Goal: Task Accomplishment & Management: Use online tool/utility

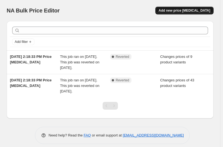
click at [188, 7] on button "Add new price [MEDICAL_DATA]" at bounding box center [184, 11] width 58 height 8
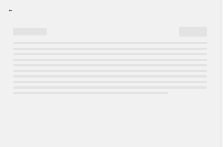
select select "percentage"
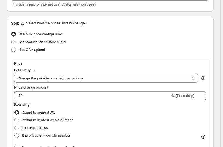
scroll to position [44, 0]
click at [15, 42] on span at bounding box center [13, 42] width 4 height 4
click at [12, 40] on input "Set product prices individually" at bounding box center [11, 40] width 0 height 0
radio input "true"
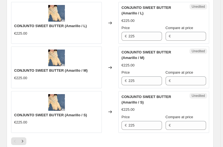
scroll to position [999, 0]
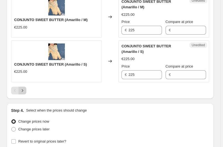
click at [22, 88] on icon "Next" at bounding box center [23, 91] width 6 height 6
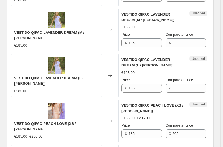
scroll to position [826, 0]
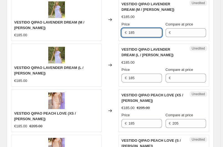
click at [133, 28] on input "185" at bounding box center [145, 32] width 34 height 9
type input "175"
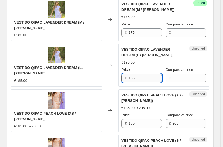
click at [134, 74] on input "185" at bounding box center [145, 78] width 34 height 9
type input "175"
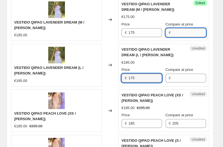
click at [193, 28] on input "Compare at price" at bounding box center [189, 32] width 34 height 9
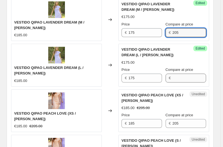
type input "205"
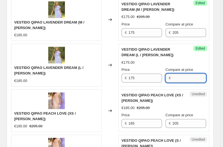
click at [192, 74] on input "Compare at price" at bounding box center [189, 78] width 34 height 9
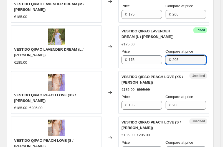
scroll to position [854, 0]
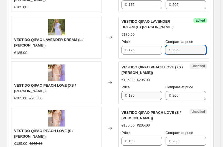
type input "205"
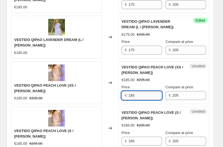
click at [131, 91] on input "185" at bounding box center [145, 95] width 34 height 9
type input "175"
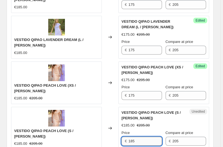
click at [132, 137] on input "185" at bounding box center [145, 141] width 34 height 9
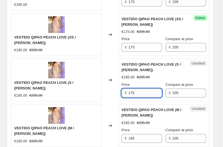
scroll to position [903, 0]
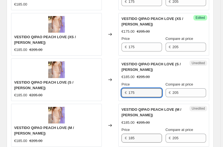
type input "175"
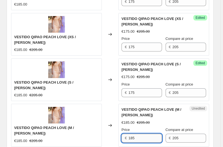
click at [132, 134] on input "185" at bounding box center [145, 138] width 34 height 9
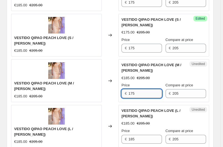
scroll to position [964, 0]
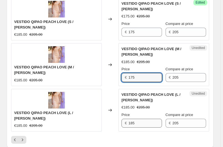
type input "175"
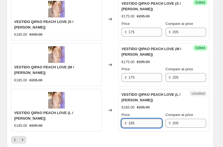
click at [130, 119] on input "185" at bounding box center [145, 123] width 34 height 9
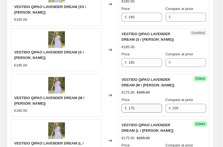
scroll to position [748, 0]
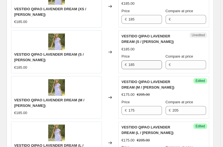
type input "175"
click at [132, 60] on input "185" at bounding box center [145, 64] width 34 height 9
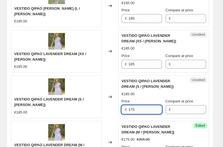
scroll to position [698, 0]
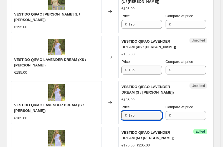
type input "175"
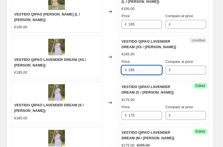
click at [132, 66] on input "185" at bounding box center [145, 70] width 34 height 9
type input "175"
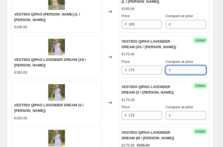
click at [178, 66] on input "Compare at price" at bounding box center [189, 70] width 34 height 9
type input "205"
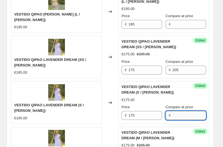
click at [184, 111] on input "Compare at price" at bounding box center [189, 115] width 34 height 9
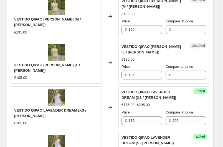
scroll to position [644, 0]
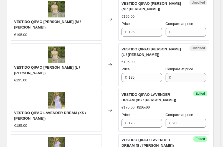
type input "205"
click at [187, 73] on input "Compare at price" at bounding box center [189, 77] width 34 height 9
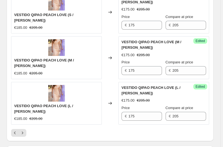
scroll to position [1038, 0]
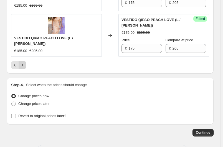
click at [23, 62] on icon "Next" at bounding box center [23, 65] width 6 height 6
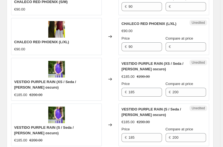
scroll to position [605, 0]
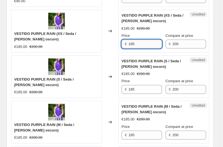
click at [131, 40] on input "185" at bounding box center [145, 44] width 34 height 9
type input "175"
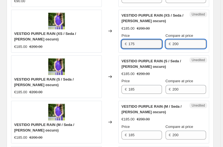
click at [185, 40] on input "200" at bounding box center [189, 44] width 34 height 9
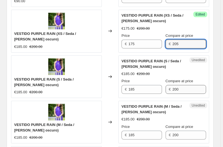
type input "205"
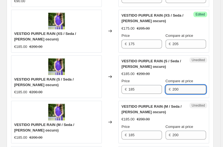
click at [186, 85] on input "200" at bounding box center [189, 89] width 34 height 9
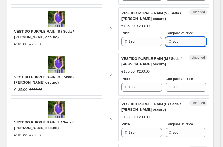
type input "205"
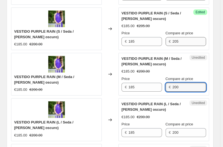
click at [186, 83] on input "200" at bounding box center [189, 87] width 34 height 9
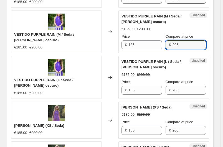
type input "205"
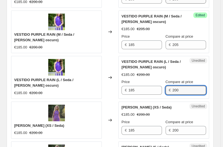
click at [186, 86] on input "200" at bounding box center [189, 90] width 34 height 9
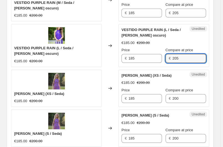
scroll to position [728, 0]
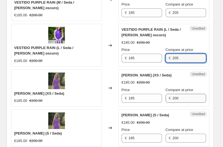
type input "205"
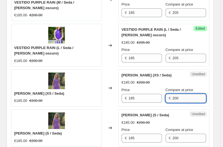
click at [188, 94] on input "200" at bounding box center [189, 98] width 34 height 9
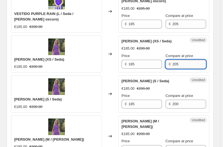
scroll to position [762, 0]
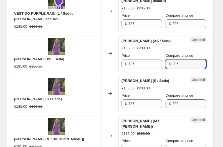
type input "205"
click at [188, 100] on input "200" at bounding box center [189, 104] width 34 height 9
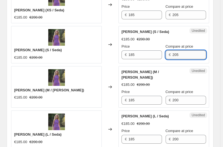
scroll to position [812, 0]
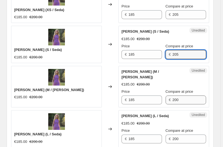
type input "205"
click at [188, 96] on input "200" at bounding box center [189, 100] width 34 height 9
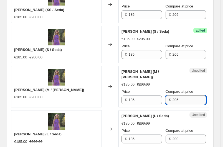
scroll to position [830, 0]
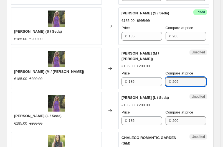
type input "205"
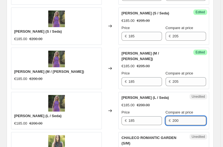
click at [189, 116] on input "200" at bounding box center [189, 120] width 34 height 9
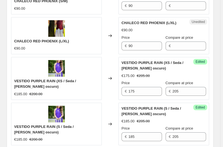
scroll to position [576, 0]
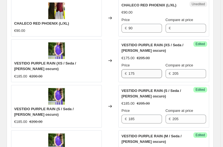
type input "205"
click at [136, 69] on input "175" at bounding box center [145, 73] width 34 height 9
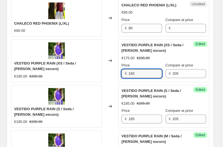
type input "165"
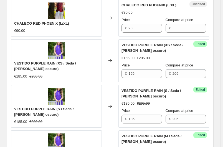
click at [162, 55] on div "€165.00 €205.00" at bounding box center [163, 58] width 85 height 6
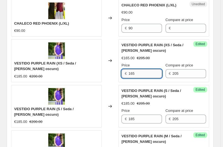
click at [145, 69] on input "165" at bounding box center [145, 73] width 34 height 9
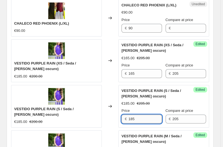
click at [140, 115] on input "185" at bounding box center [145, 119] width 34 height 9
paste input "6"
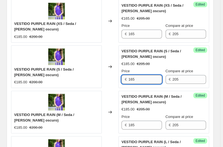
scroll to position [616, 0]
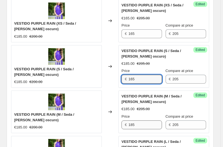
type input "165"
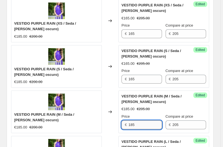
click at [139, 121] on input "185" at bounding box center [145, 125] width 34 height 9
paste input "6"
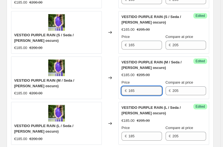
scroll to position [650, 0]
type input "165"
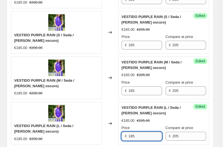
click at [137, 132] on input "185" at bounding box center [145, 136] width 34 height 9
paste input "6"
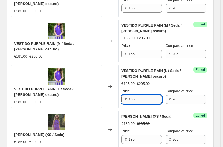
scroll to position [687, 0]
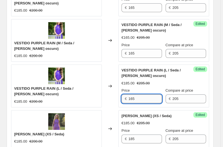
type input "165"
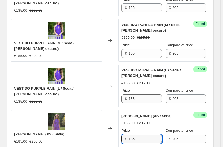
click at [137, 135] on input "185" at bounding box center [145, 139] width 34 height 9
paste input "6"
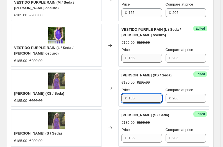
scroll to position [728, 0]
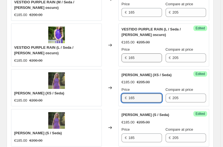
type input "165"
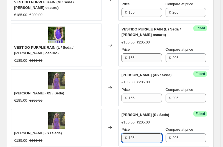
click at [137, 134] on input "185" at bounding box center [145, 138] width 34 height 9
paste input "6"
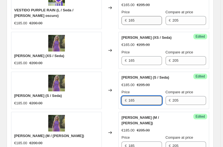
scroll to position [766, 0]
type input "165"
click at [137, 142] on input "185" at bounding box center [145, 146] width 34 height 9
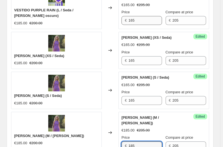
click at [137, 142] on input "185" at bounding box center [145, 146] width 34 height 9
paste input "6"
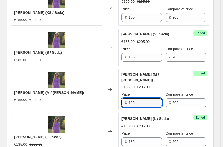
scroll to position [811, 0]
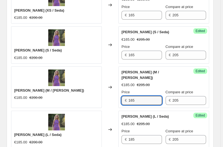
type input "165"
click at [137, 135] on input "185" at bounding box center [145, 139] width 34 height 9
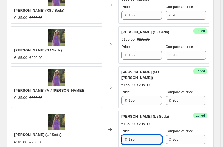
click at [137, 135] on input "185" at bounding box center [145, 139] width 34 height 9
paste input "6"
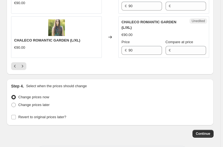
scroll to position [990, 0]
type input "165"
click at [24, 63] on icon "Next" at bounding box center [23, 66] width 6 height 6
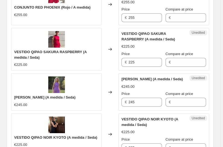
scroll to position [968, 0]
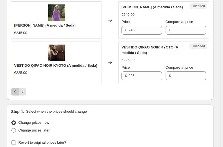
click at [13, 89] on icon "Previous" at bounding box center [15, 92] width 6 height 6
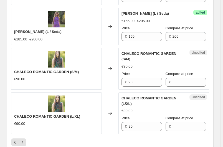
scroll to position [914, 0]
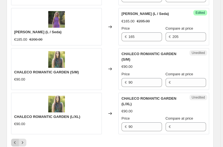
click at [13, 140] on icon "Previous" at bounding box center [15, 143] width 6 height 6
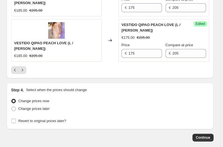
scroll to position [1038, 0]
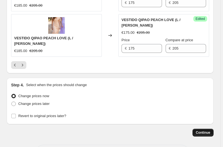
click at [203, 131] on span "Continue" at bounding box center [203, 133] width 14 height 4
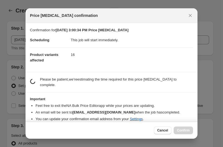
scroll to position [0, 0]
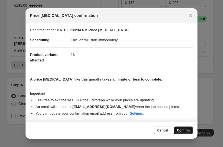
click at [185, 131] on span "Confirm" at bounding box center [183, 130] width 13 height 4
